Goal: Find specific page/section: Find specific page/section

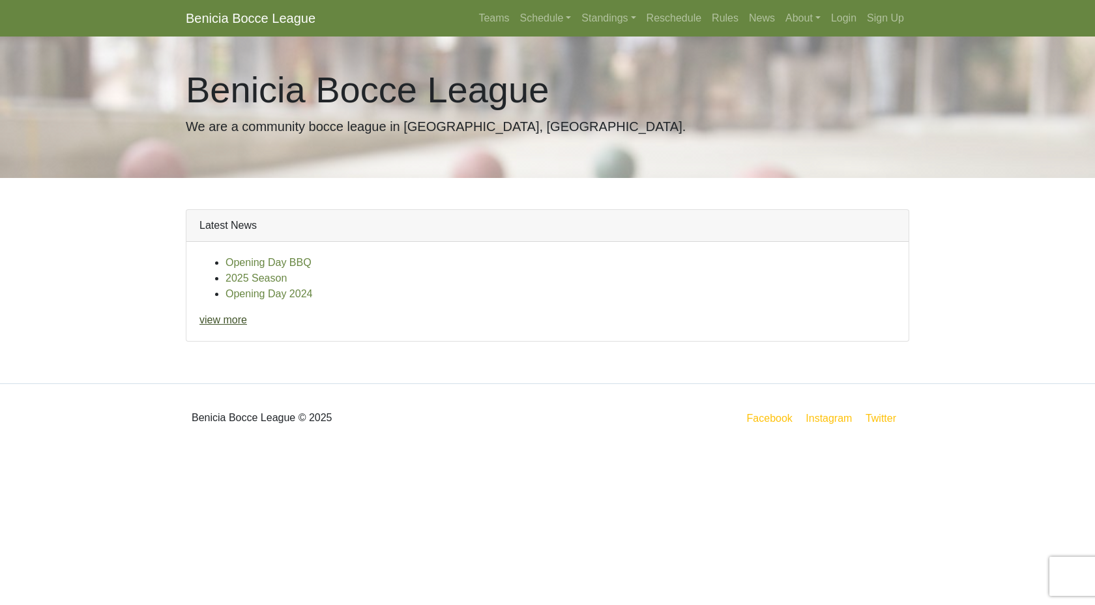
click at [234, 321] on link "view more" at bounding box center [223, 319] width 48 height 11
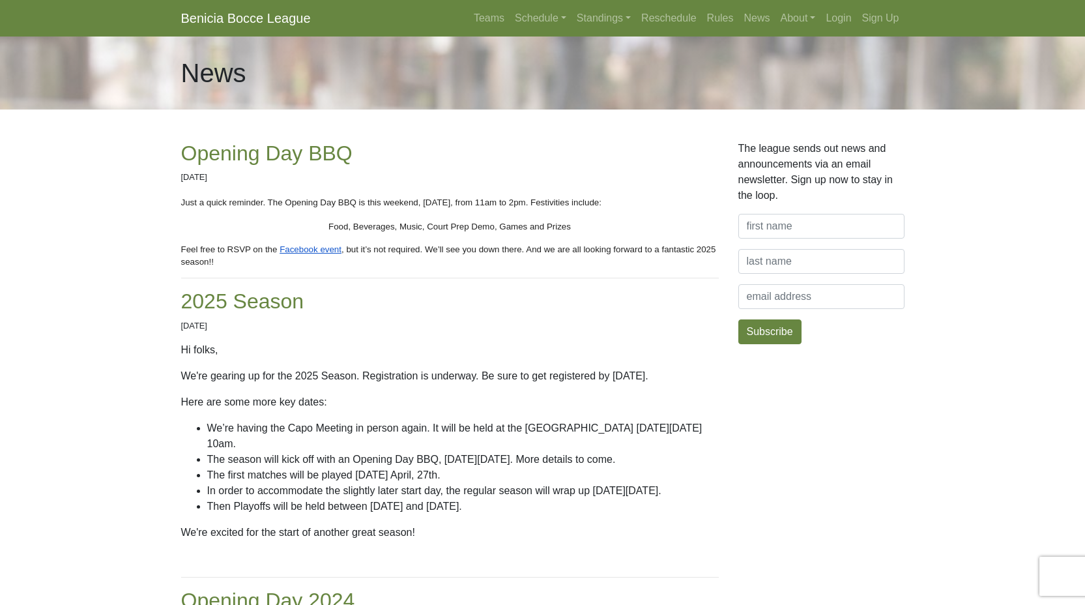
click at [270, 19] on link "Benicia Bocce League" at bounding box center [246, 18] width 130 height 26
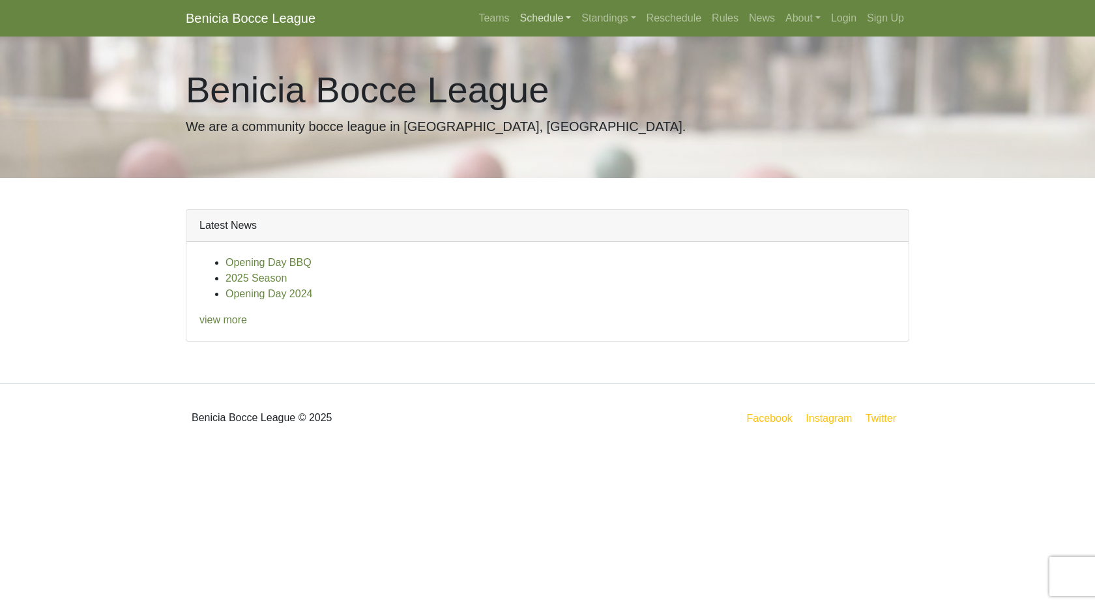
click at [537, 14] on link "Schedule" at bounding box center [546, 18] width 62 height 26
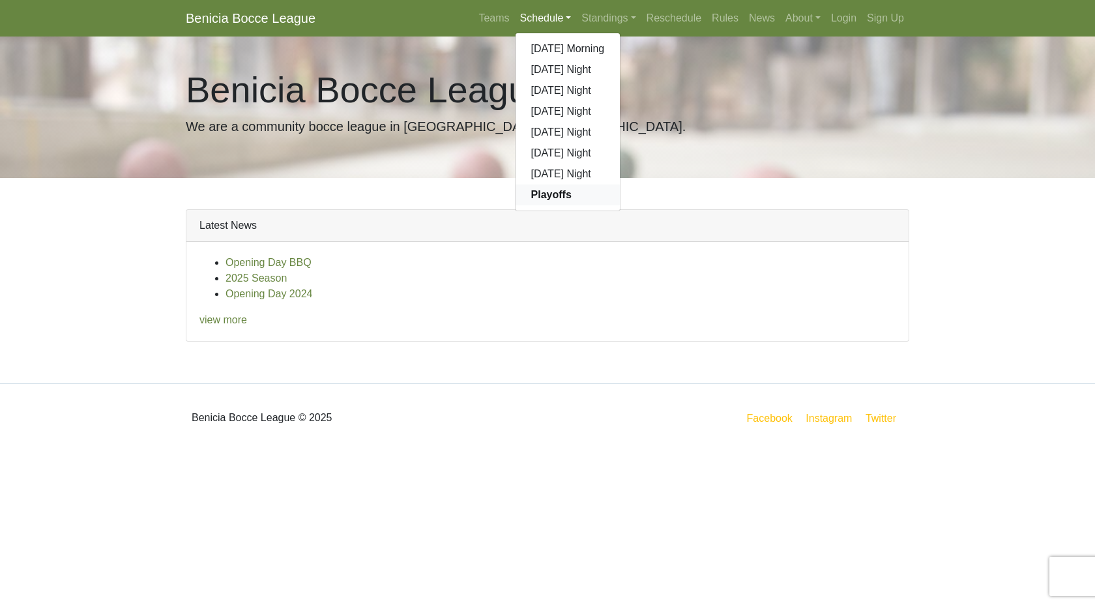
click at [543, 195] on strong "Playoffs" at bounding box center [551, 194] width 40 height 11
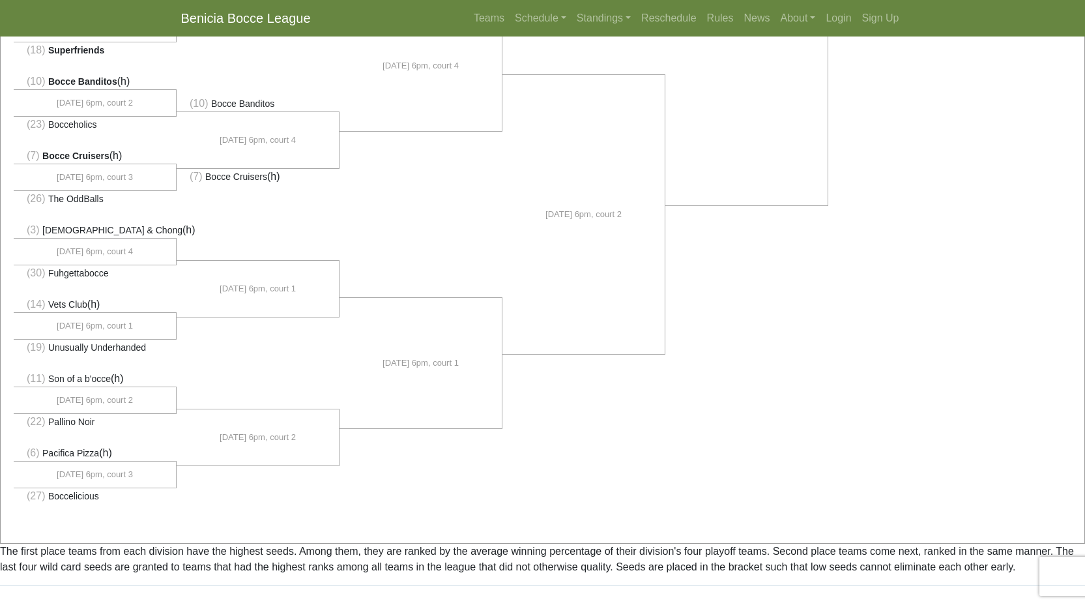
scroll to position [839, 0]
